Goal: Find specific page/section: Find specific page/section

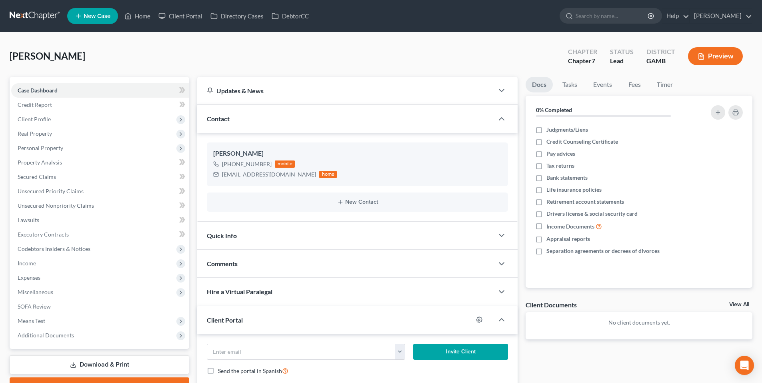
click at [26, 12] on link at bounding box center [35, 16] width 51 height 14
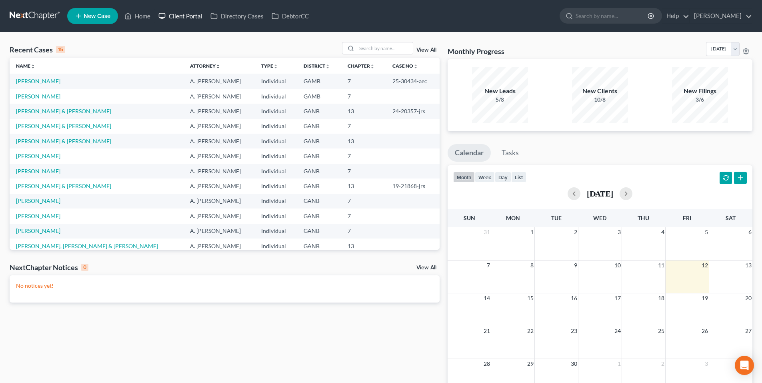
click at [194, 17] on link "Client Portal" at bounding box center [180, 16] width 52 height 14
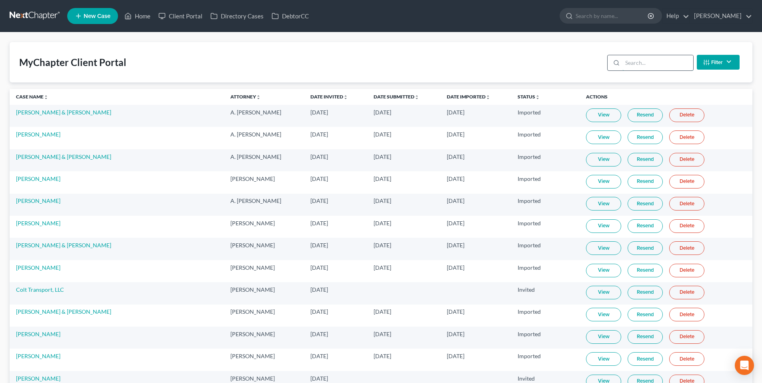
click at [678, 59] on input "search" at bounding box center [658, 62] width 71 height 15
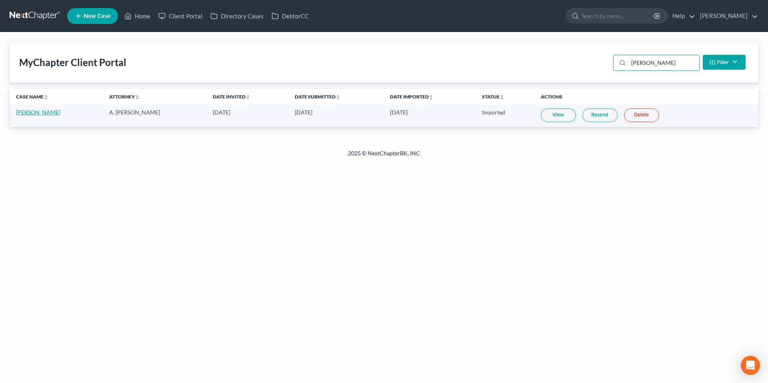
type input "capp"
click at [27, 109] on link "Frances Capps" at bounding box center [38, 112] width 44 height 7
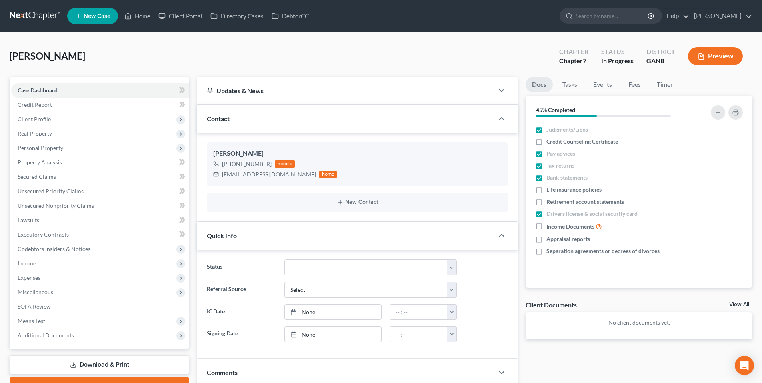
click at [37, 16] on link at bounding box center [35, 16] width 51 height 14
